Goal: Transaction & Acquisition: Book appointment/travel/reservation

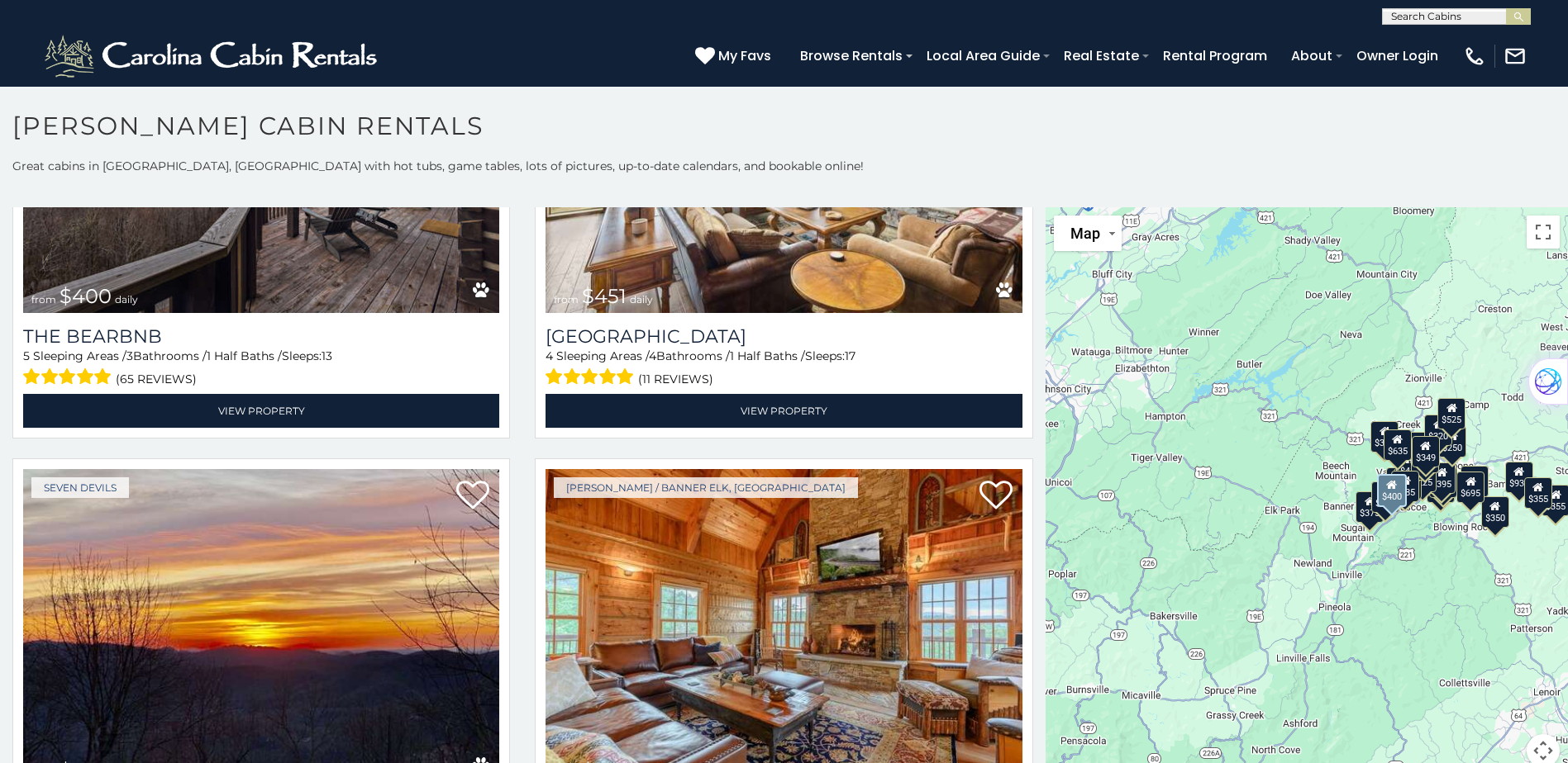
scroll to position [2147, 0]
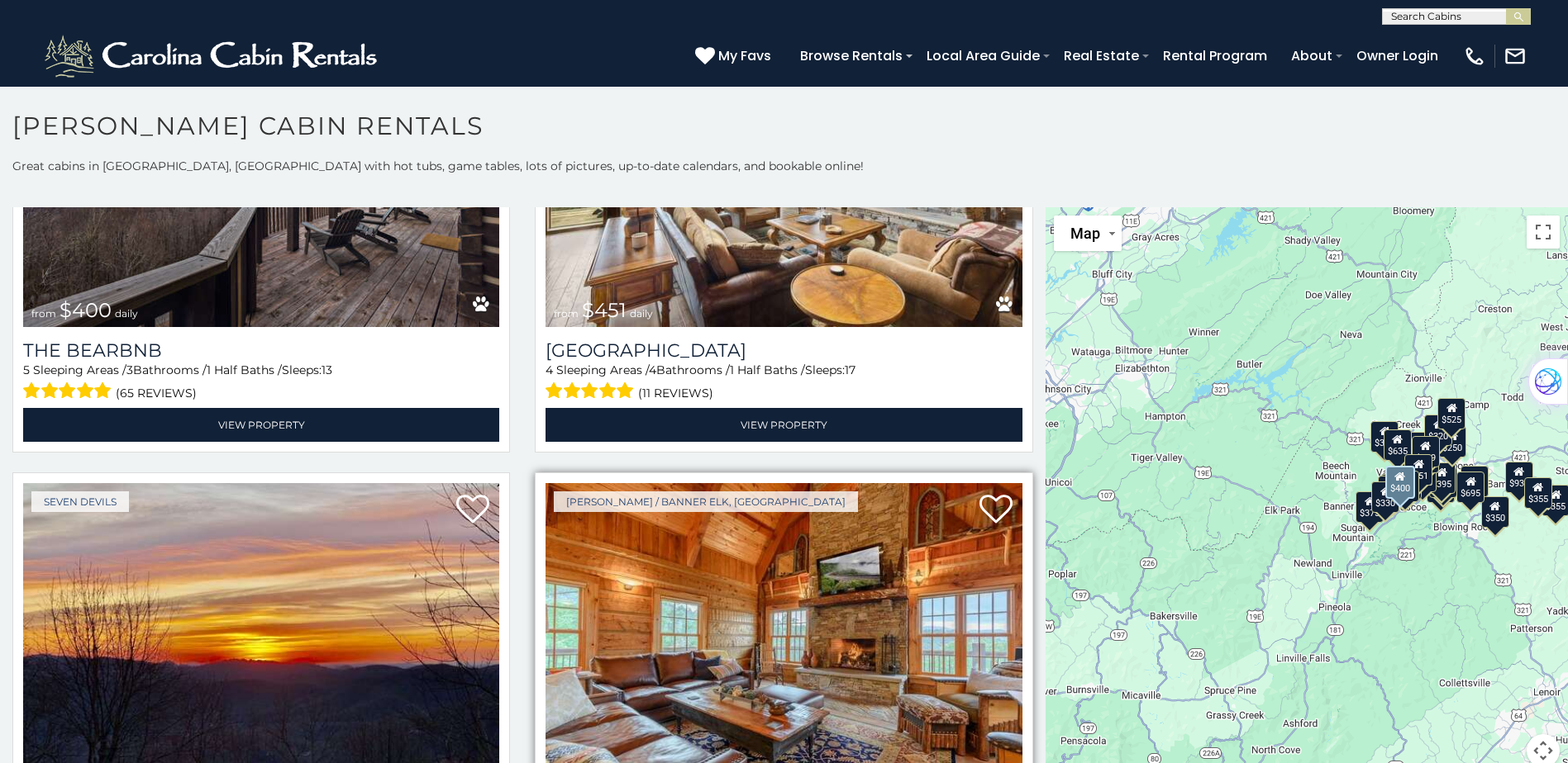
click at [759, 531] on img at bounding box center [783, 643] width 476 height 319
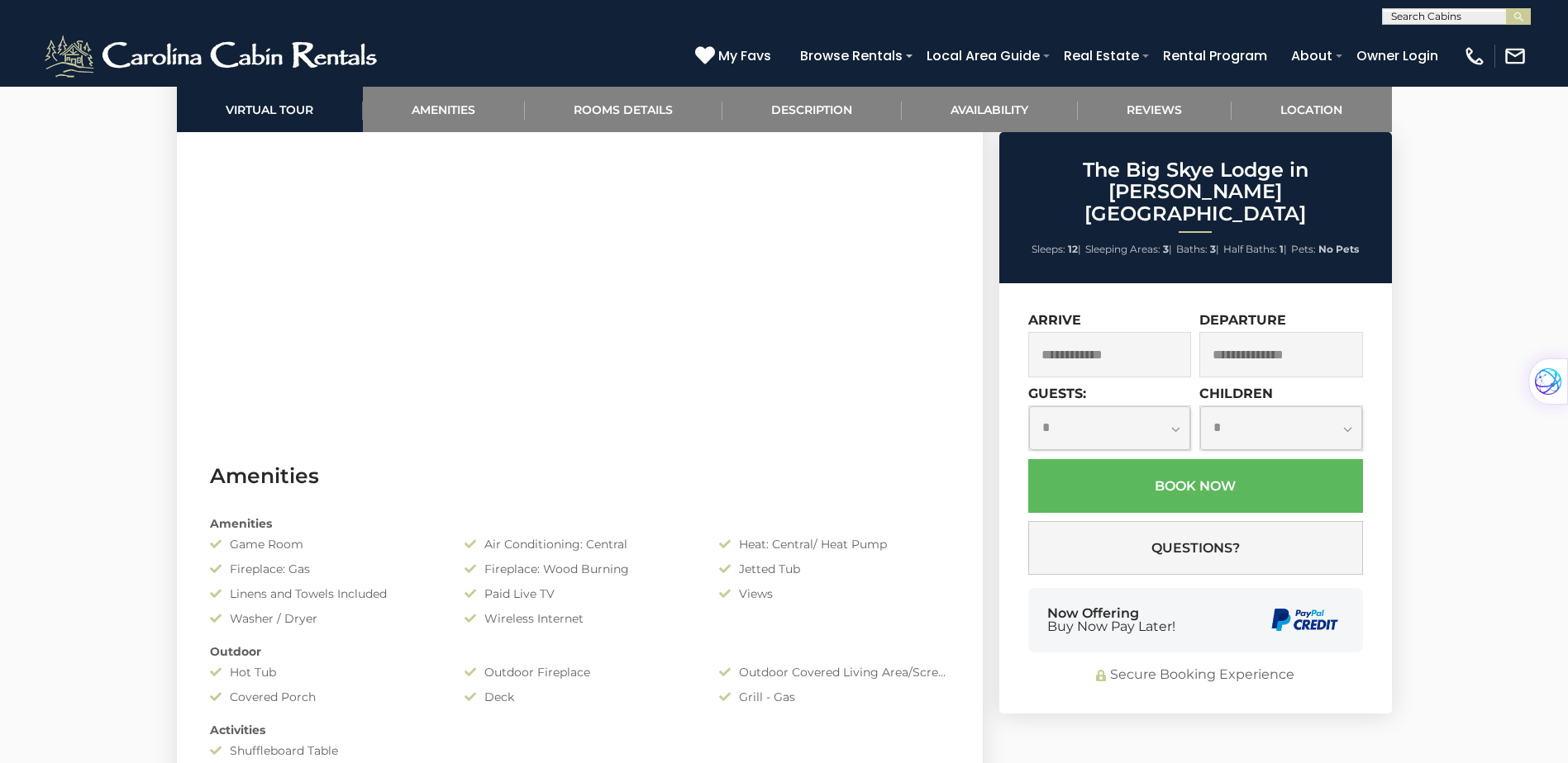
scroll to position [1074, 0]
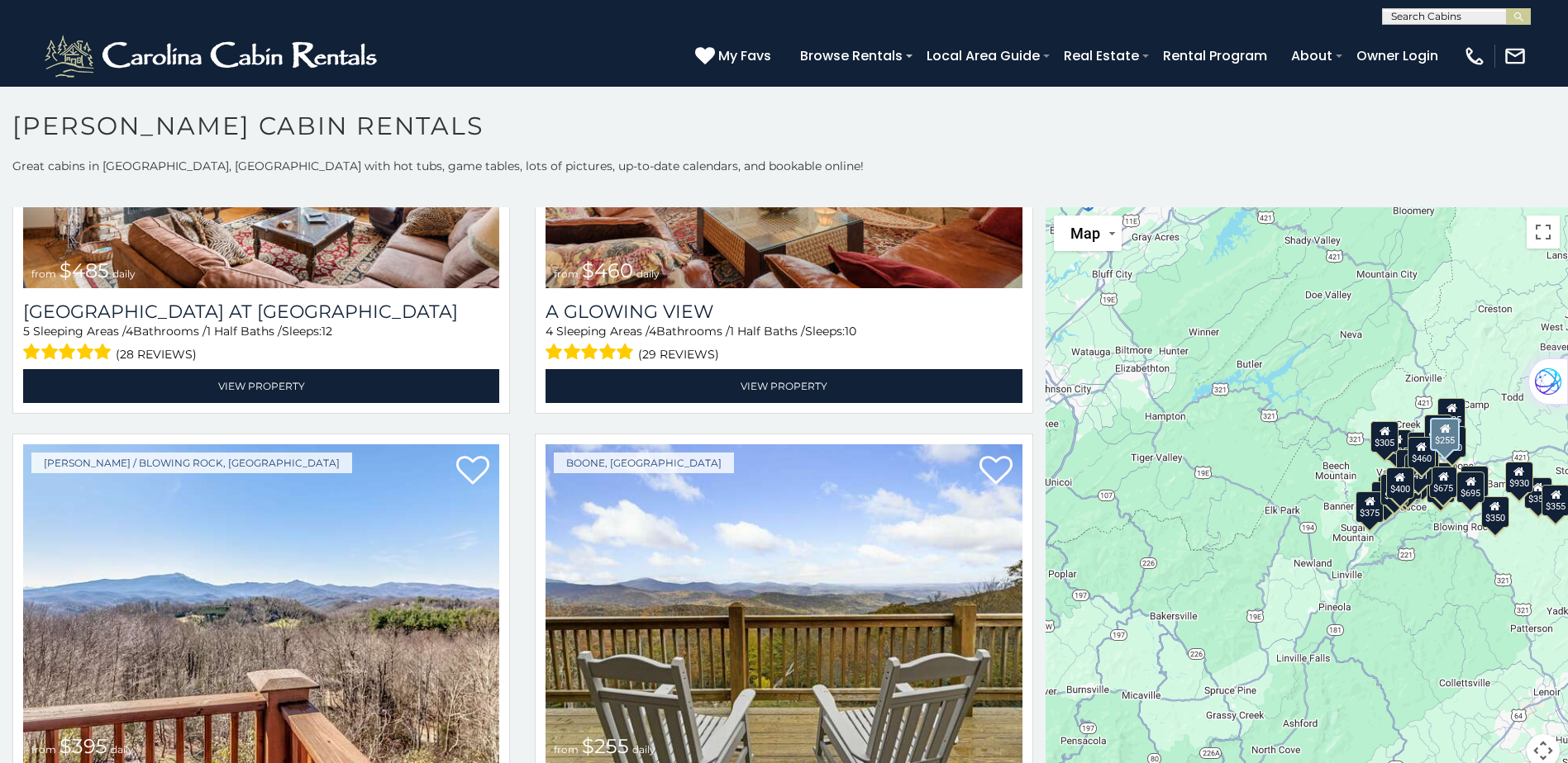
scroll to position [3222, 0]
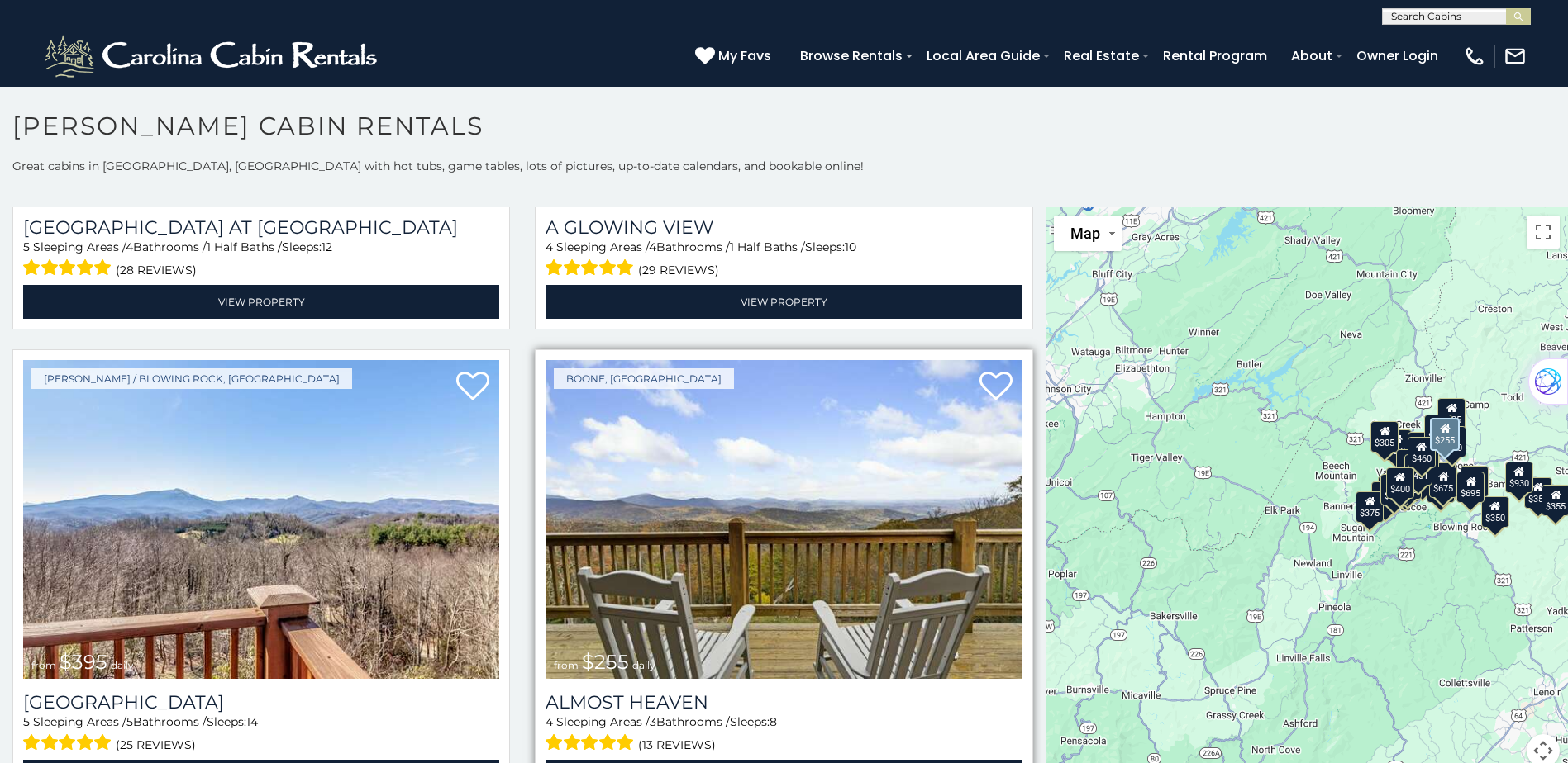
click at [771, 458] on img at bounding box center [783, 520] width 476 height 319
